Goal: Register for event/course

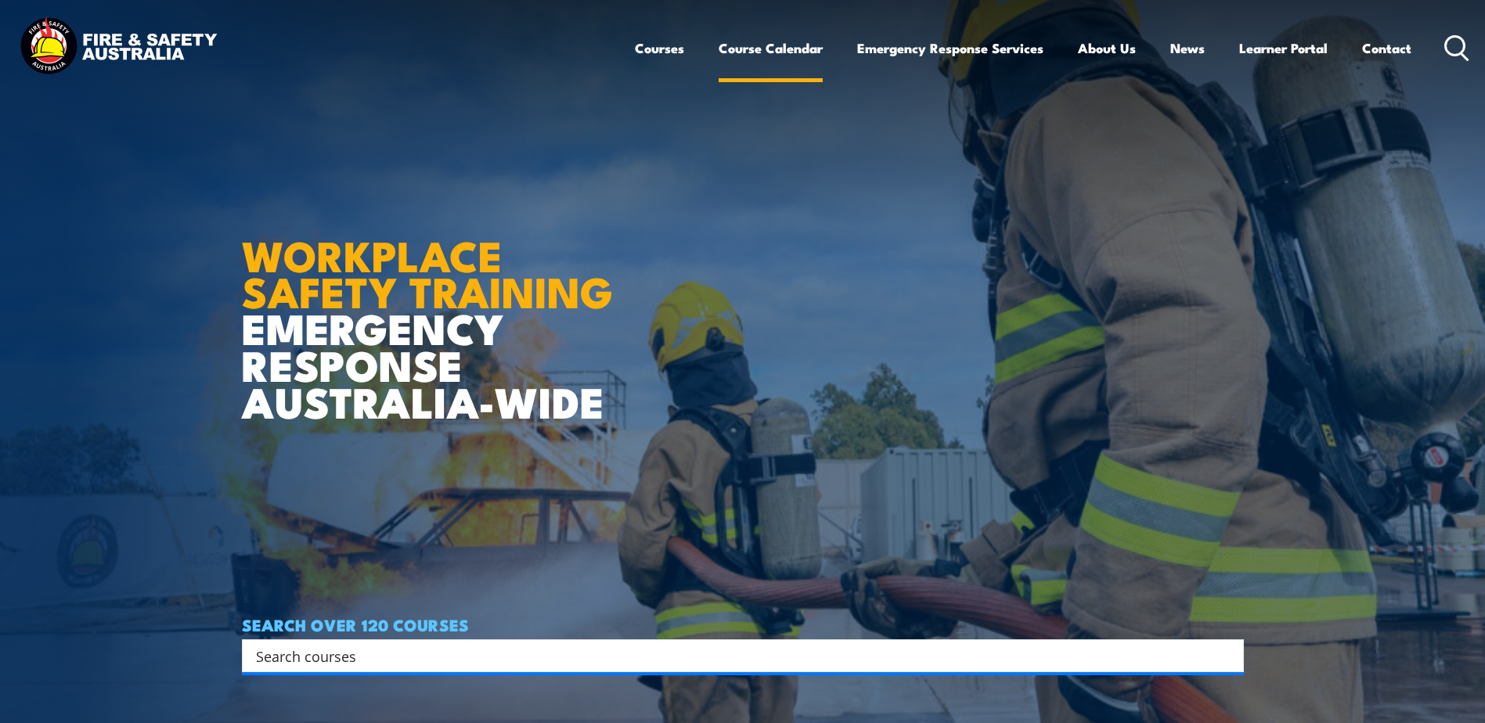
click at [795, 44] on link "Course Calendar" at bounding box center [771, 47] width 104 height 41
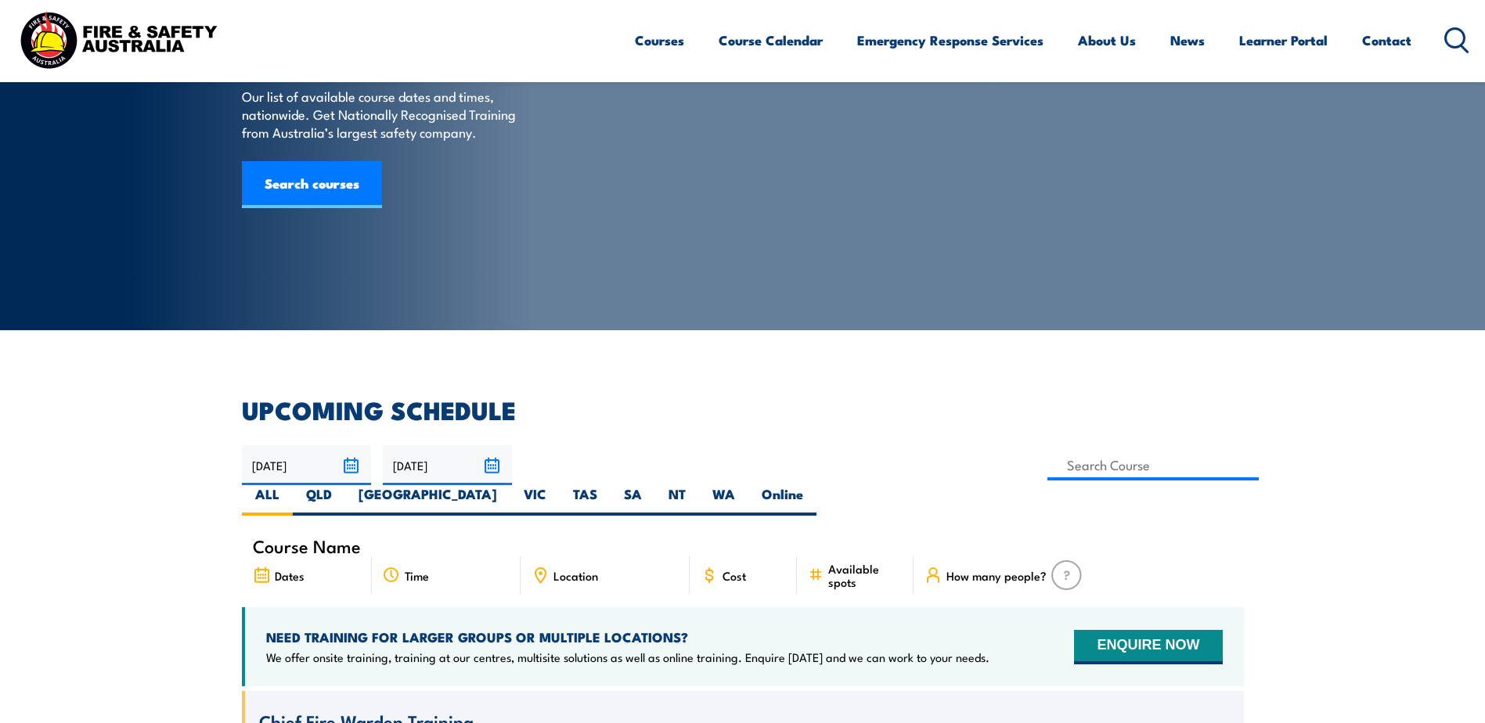
scroll to position [391, 0]
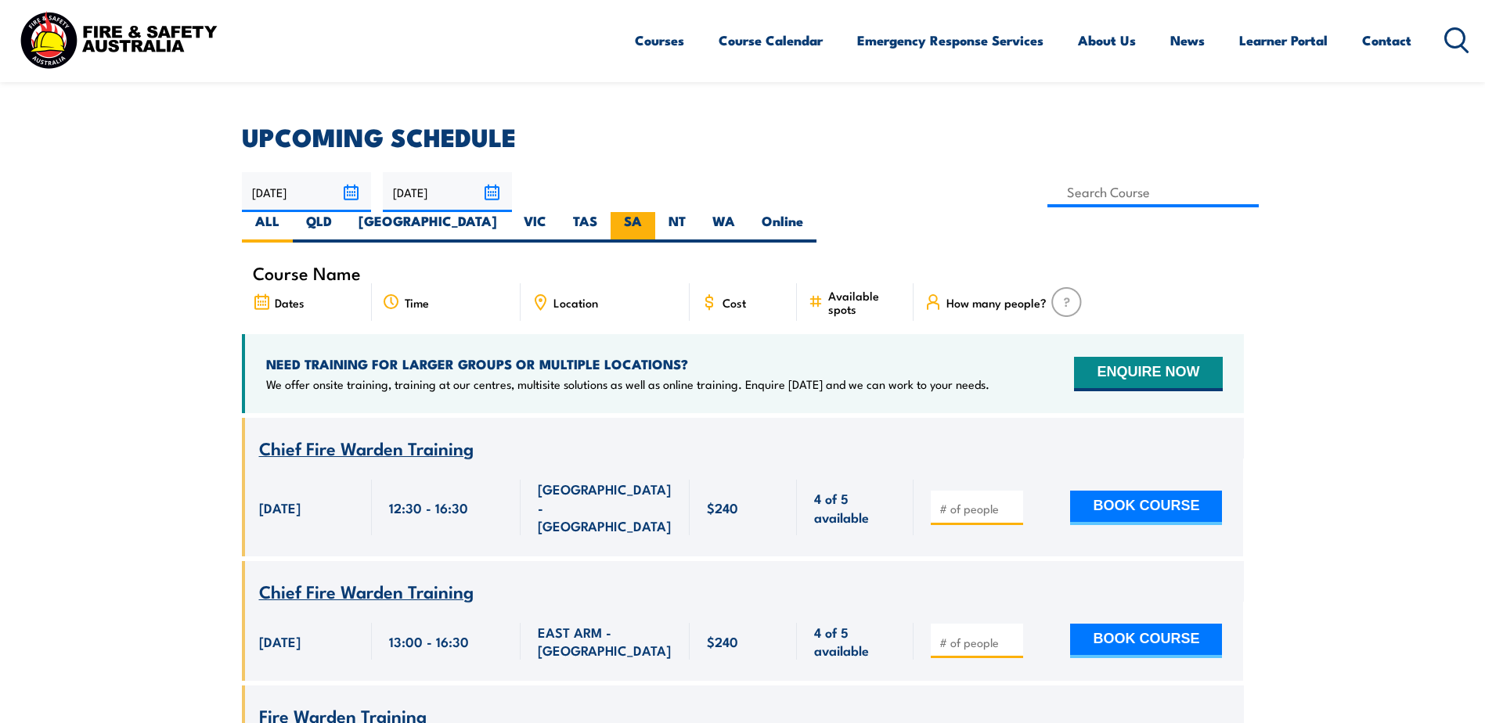
click at [655, 212] on label "SA" at bounding box center [633, 227] width 45 height 31
click at [652, 212] on input "SA" at bounding box center [647, 217] width 10 height 10
radio input "true"
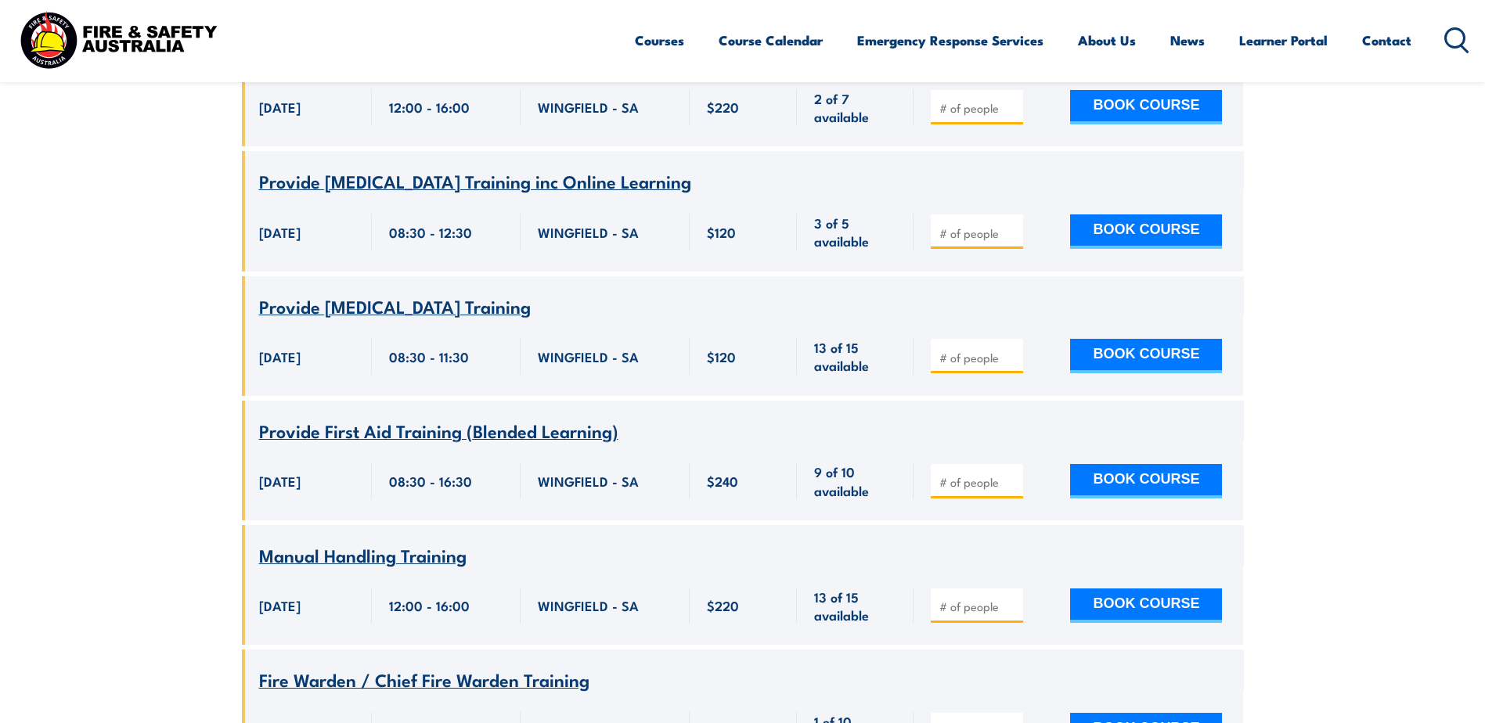
scroll to position [908, 0]
click at [308, 441] on div "2 October 2025, 08:30:00 - 16:30:00 2 October 2025" at bounding box center [307, 480] width 130 height 79
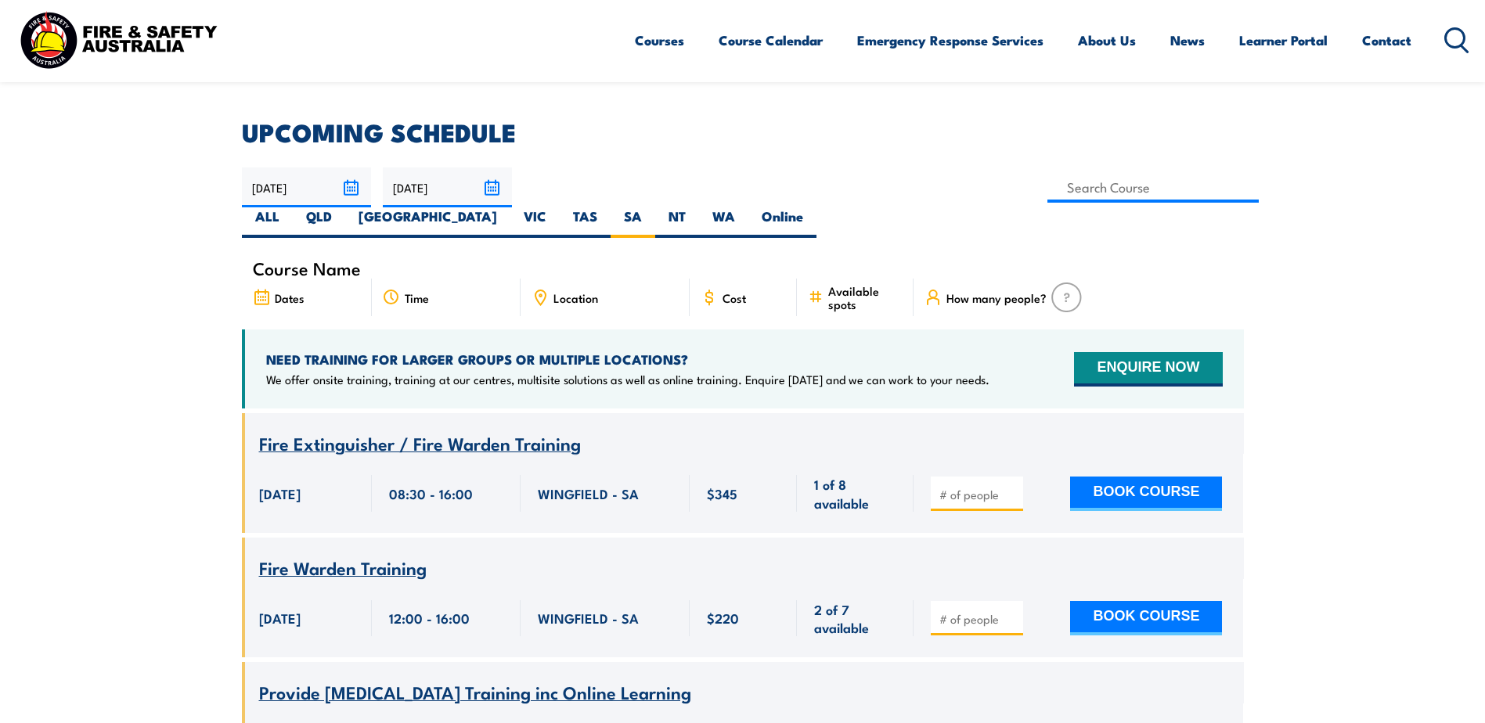
scroll to position [360, 0]
